Goal: Information Seeking & Learning: Learn about a topic

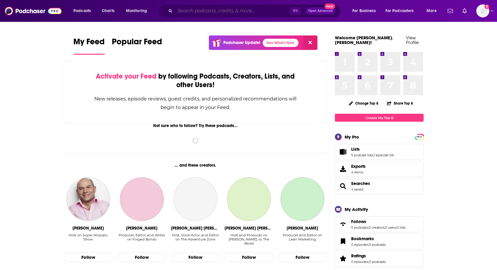
click at [199, 12] on input "Search podcasts, credits, & more..." at bounding box center [232, 10] width 115 height 9
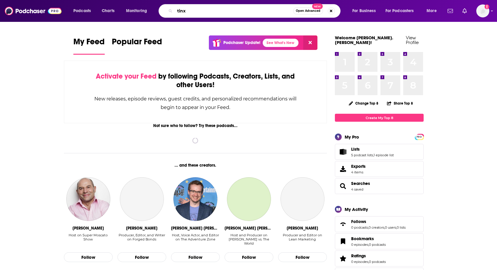
type input "tinx"
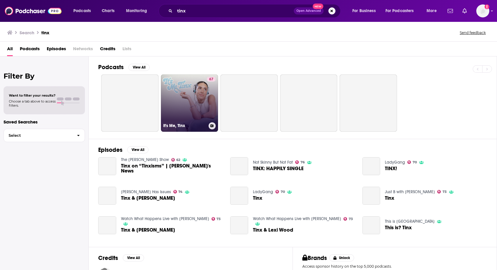
click at [183, 94] on link "67 It's Me, Tinx" at bounding box center [189, 103] width 57 height 57
